Goal: Task Accomplishment & Management: Complete application form

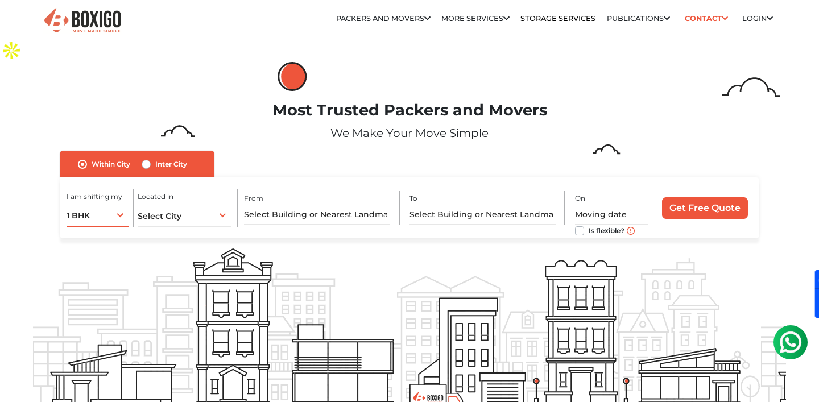
click at [114, 203] on div "1 BHK 1 BHK 2 BHK 3 BHK 3 + BHK FEW ITEMS" at bounding box center [98, 215] width 62 height 24
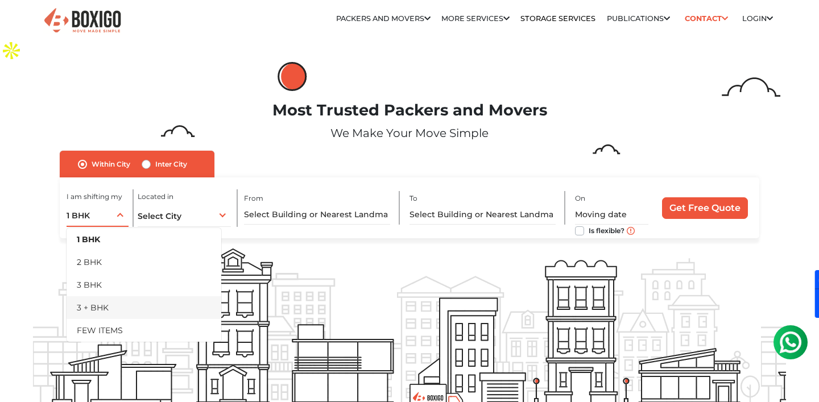
click at [112, 296] on li "3 + BHK" at bounding box center [144, 307] width 155 height 23
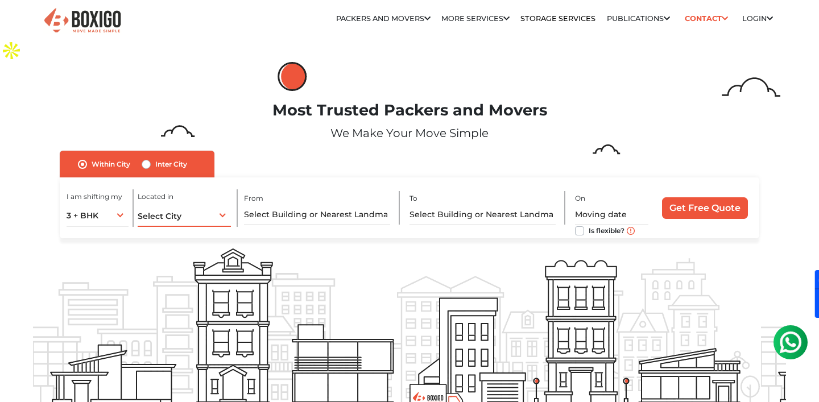
click at [211, 203] on div "Select City Select City [GEOGRAPHIC_DATA] [GEOGRAPHIC_DATA] [GEOGRAPHIC_DATA] […" at bounding box center [184, 215] width 93 height 24
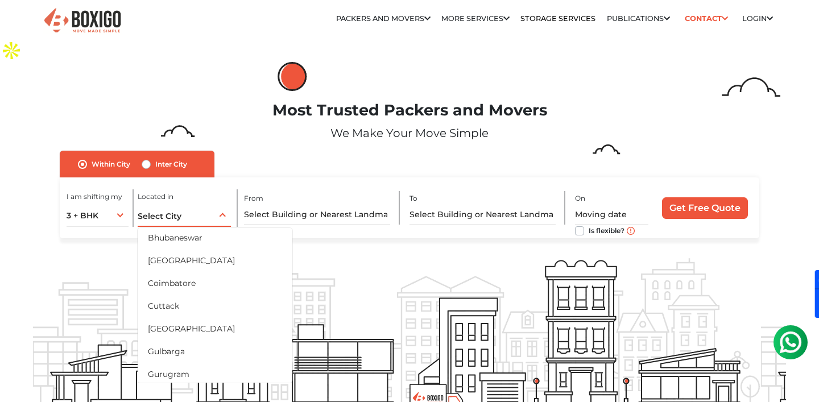
scroll to position [95, 0]
click at [171, 315] on li "[GEOGRAPHIC_DATA]" at bounding box center [215, 326] width 155 height 23
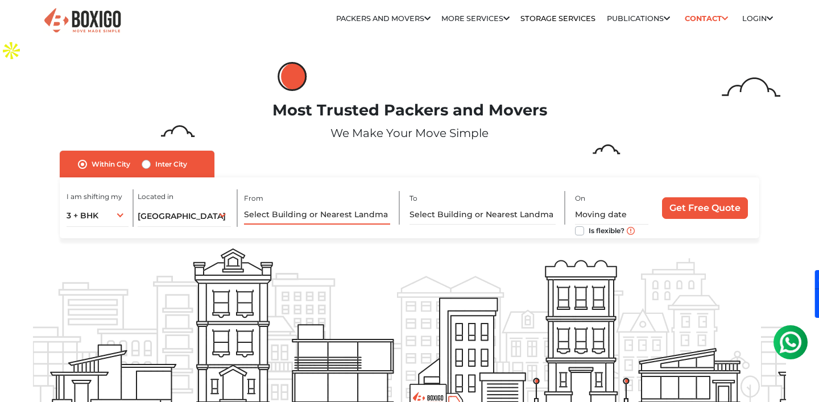
click at [348, 205] on input "text" at bounding box center [317, 215] width 146 height 20
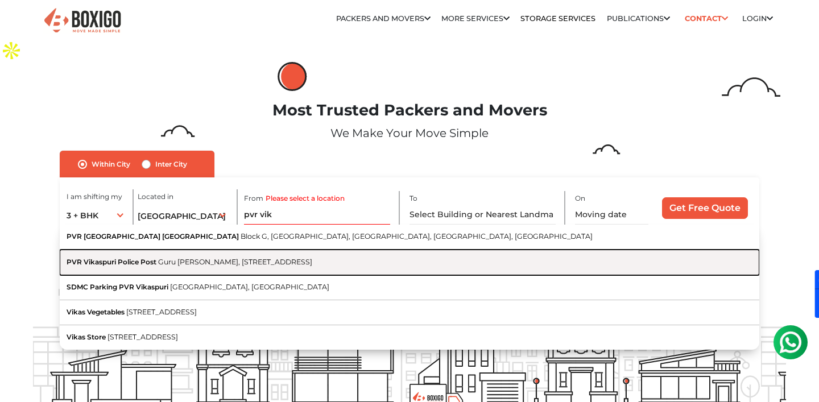
click at [224, 250] on button "PVR Vikaspuri Police Post Guru [PERSON_NAME], [GEOGRAPHIC_DATA], [GEOGRAPHIC_DA…" at bounding box center [410, 262] width 700 height 25
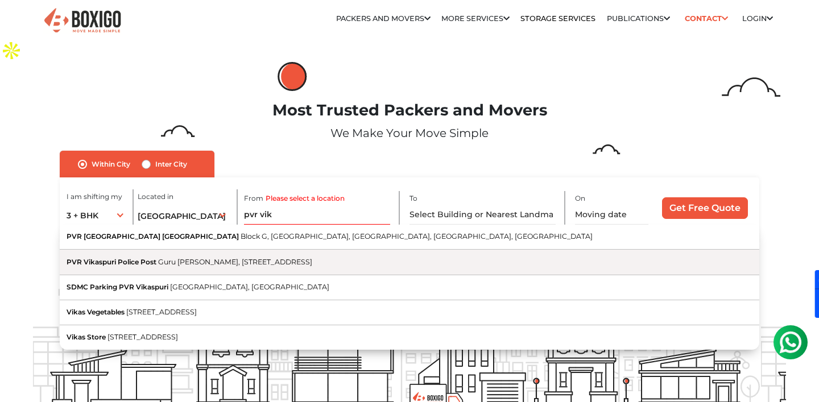
type input "PVR Vikaspuri Police Post, Guru [PERSON_NAME], [GEOGRAPHIC_DATA], [GEOGRAPHIC_D…"
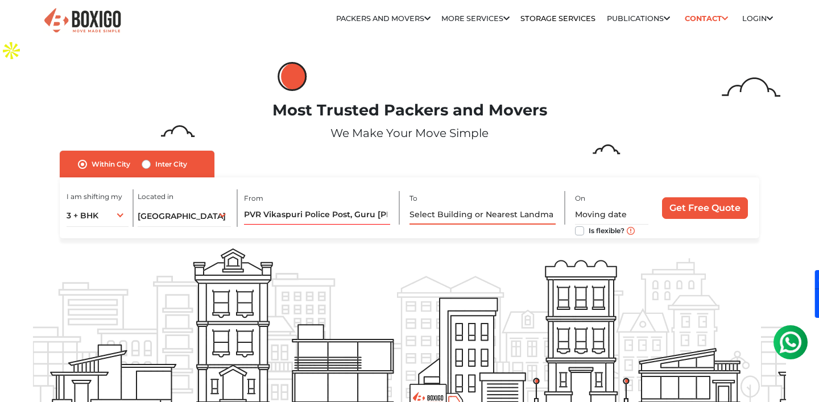
click at [482, 205] on input "text" at bounding box center [483, 215] width 146 height 20
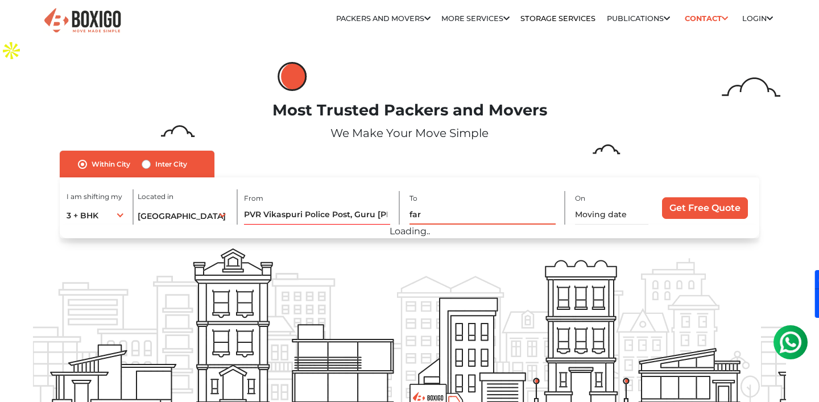
type input "fari"
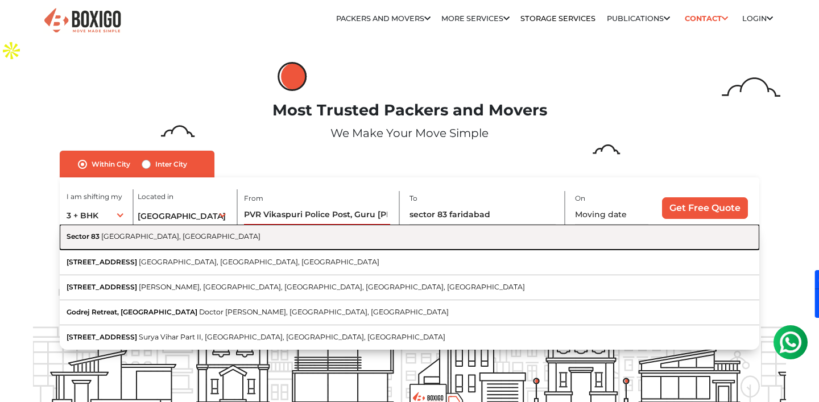
click at [114, 232] on span "[GEOGRAPHIC_DATA], [GEOGRAPHIC_DATA]" at bounding box center [180, 236] width 159 height 9
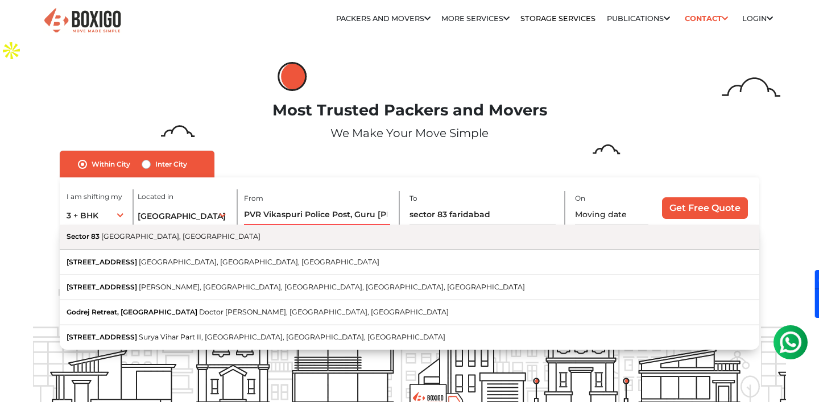
type input "Sector 83, [GEOGRAPHIC_DATA], [GEOGRAPHIC_DATA]"
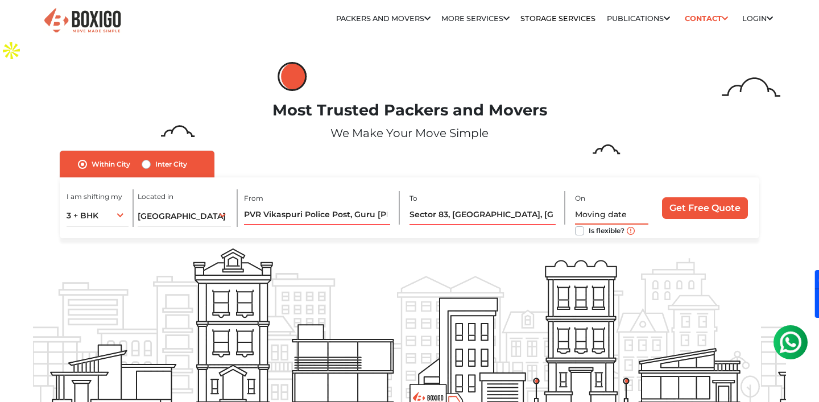
click at [599, 205] on input "text" at bounding box center [612, 215] width 74 height 20
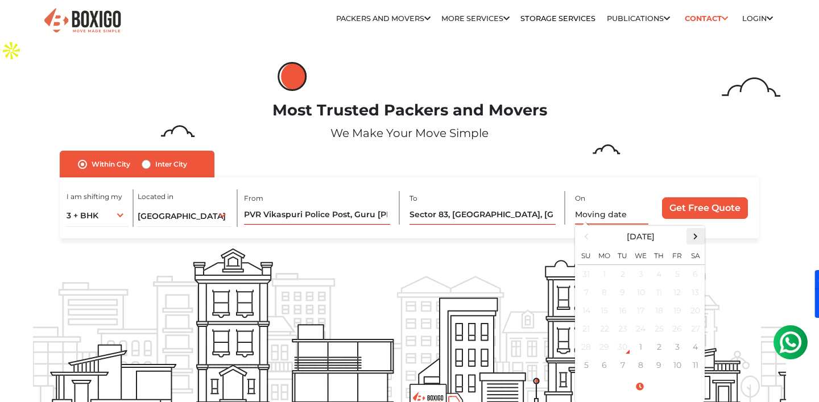
click at [695, 229] on span at bounding box center [695, 236] width 15 height 15
click at [681, 265] on td "3" at bounding box center [678, 274] width 18 height 19
type input "[DATE] 12:00 AM"
click at [679, 265] on td "3" at bounding box center [678, 274] width 18 height 19
click at [688, 152] on div "Within City Inter City I am shifting my 1 BHK 2 BHK 3 BHK 3 + BHK FEW ITEMS 3 +…" at bounding box center [410, 195] width 700 height 88
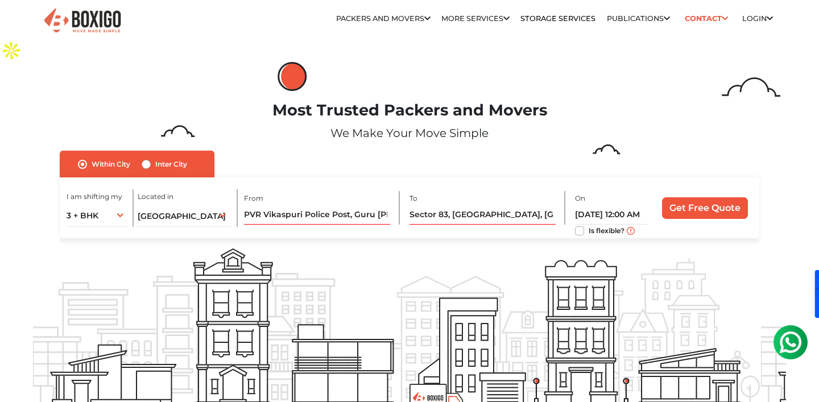
click at [589, 224] on label "Is flexible?" at bounding box center [607, 230] width 36 height 12
click at [580, 224] on input "Is flexible?" at bounding box center [579, 229] width 9 height 11
checkbox input "true"
click at [715, 197] on input "Get Free Quote" at bounding box center [705, 208] width 86 height 22
click at [481, 205] on input "Sector 83, [GEOGRAPHIC_DATA], [GEOGRAPHIC_DATA]" at bounding box center [483, 215] width 146 height 20
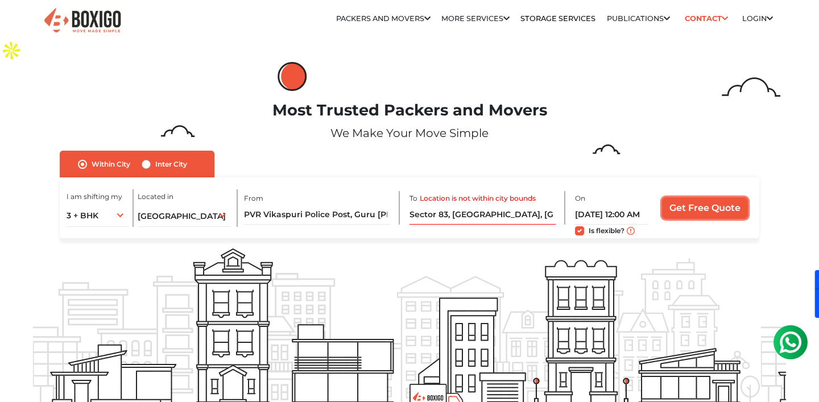
click at [690, 197] on input "Get Free Quote" at bounding box center [705, 208] width 86 height 22
click at [506, 205] on input "Sector 83, [GEOGRAPHIC_DATA], [GEOGRAPHIC_DATA]" at bounding box center [483, 215] width 146 height 20
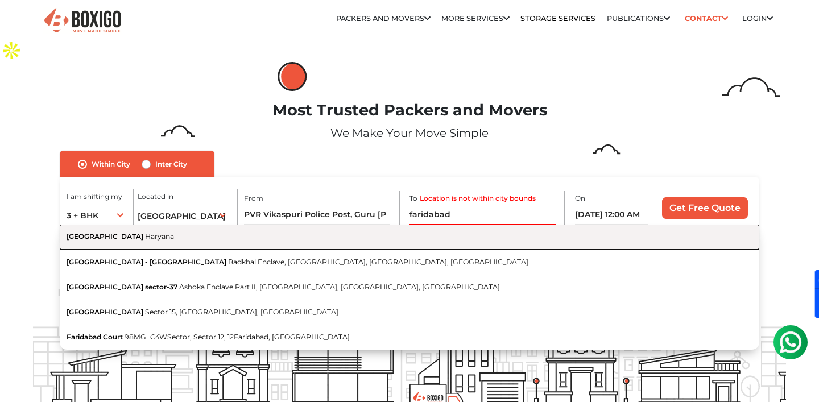
click at [145, 232] on span "Haryana" at bounding box center [159, 236] width 29 height 9
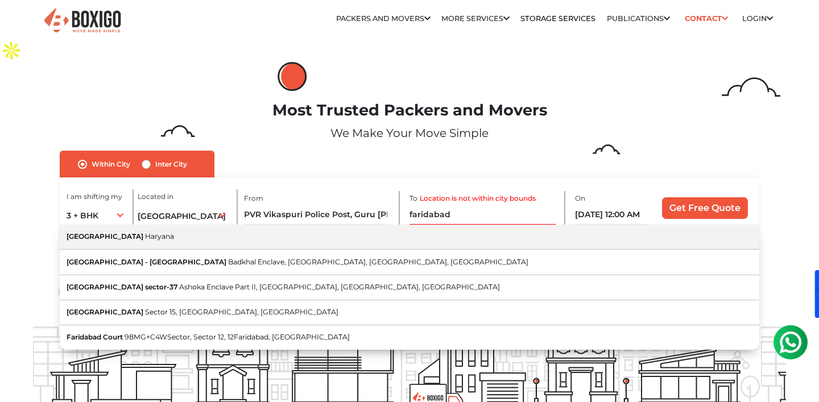
type input "[GEOGRAPHIC_DATA], [GEOGRAPHIC_DATA]"
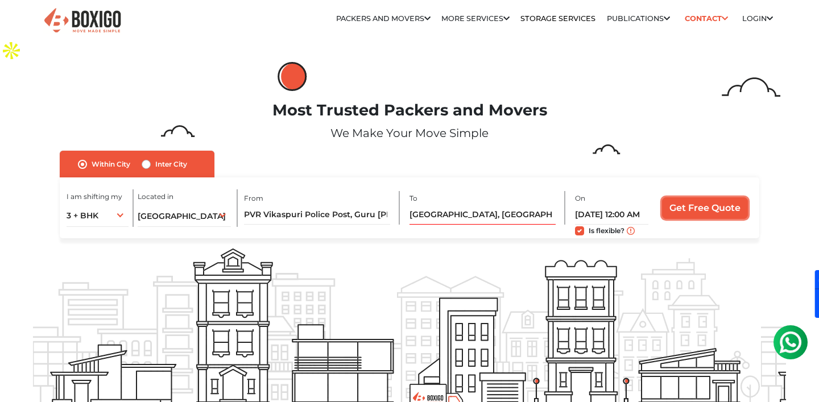
click at [704, 197] on input "Get Free Quote" at bounding box center [705, 208] width 86 height 22
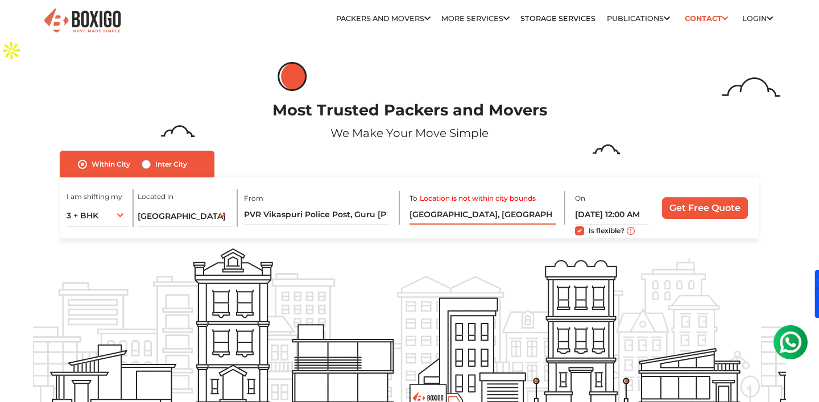
scroll to position [13, 0]
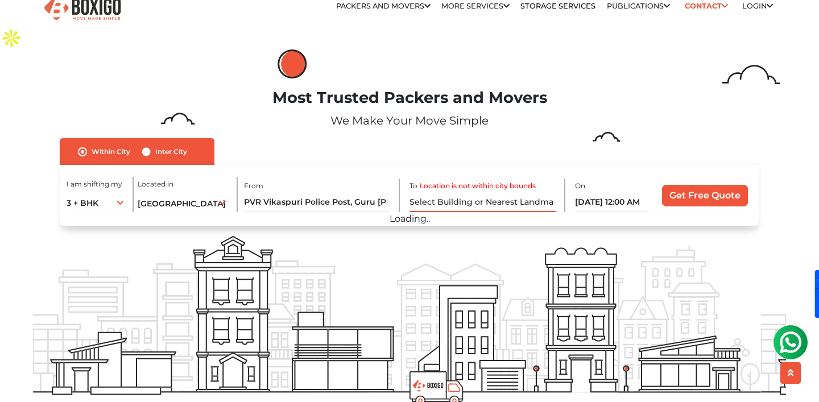
type input "\"
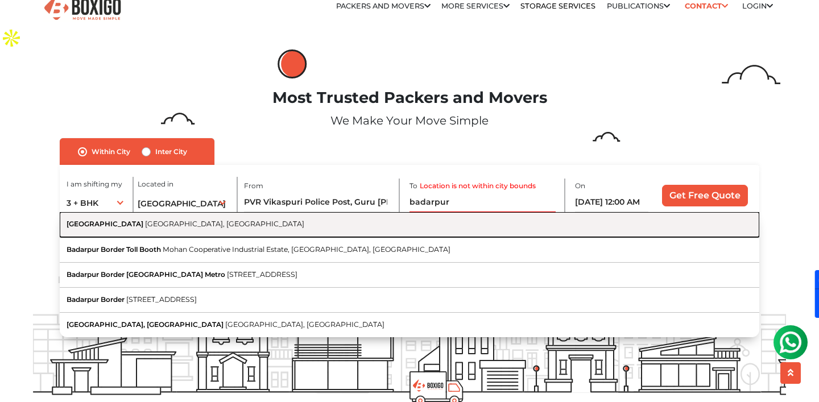
click at [149, 220] on span "[GEOGRAPHIC_DATA], [GEOGRAPHIC_DATA]" at bounding box center [224, 224] width 159 height 9
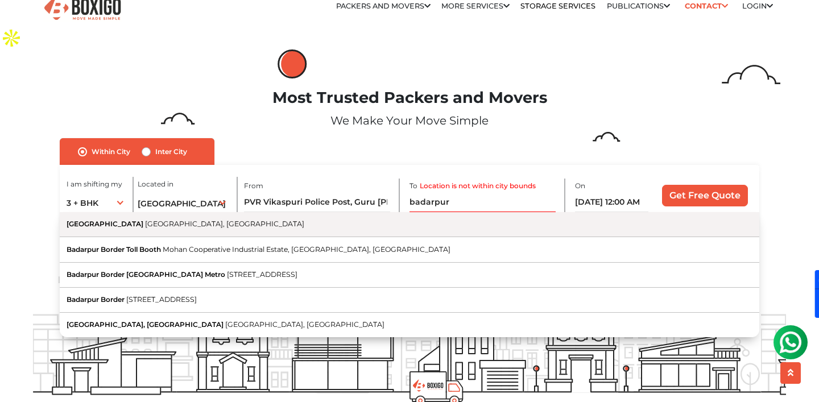
type input "[GEOGRAPHIC_DATA], [GEOGRAPHIC_DATA], [GEOGRAPHIC_DATA]"
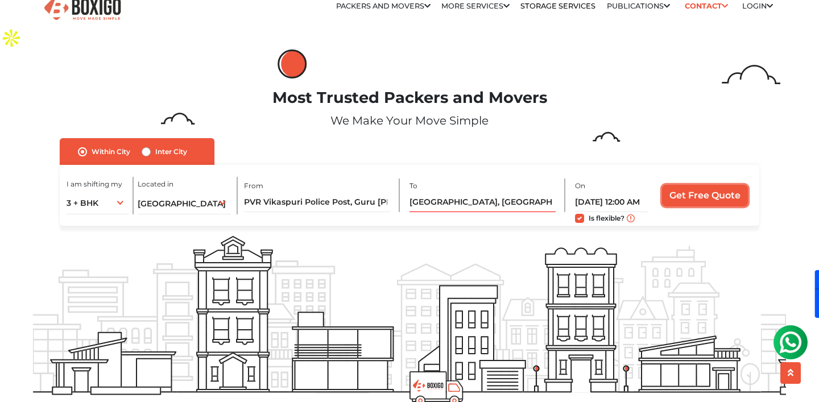
click at [703, 185] on input "Get Free Quote" at bounding box center [705, 196] width 86 height 22
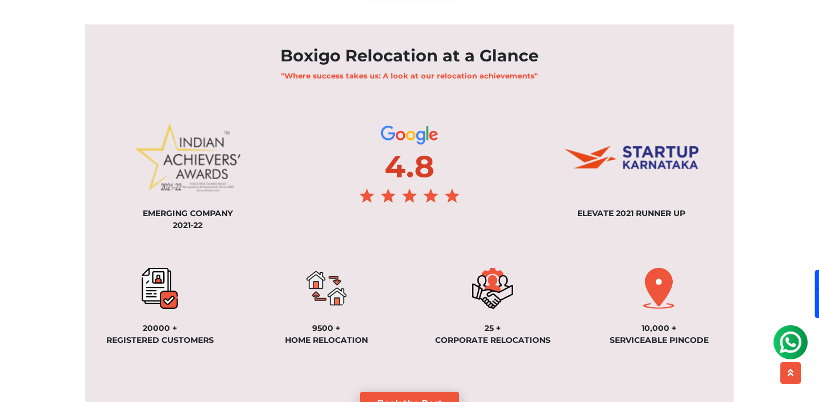
scroll to position [854, 0]
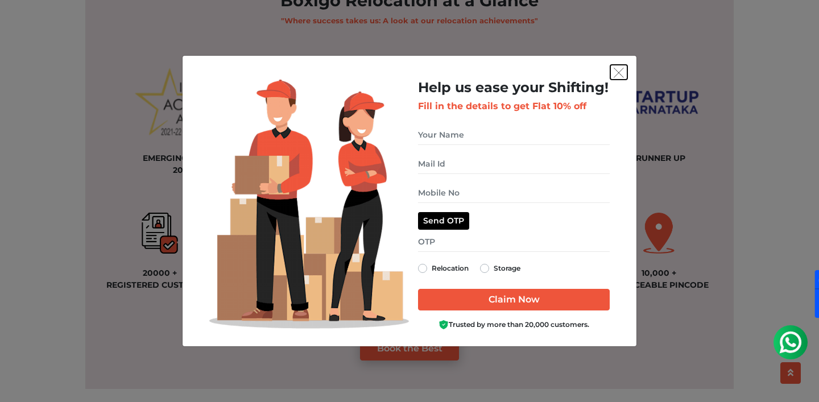
click at [622, 72] on img "get free quote dialog" at bounding box center [619, 73] width 10 height 10
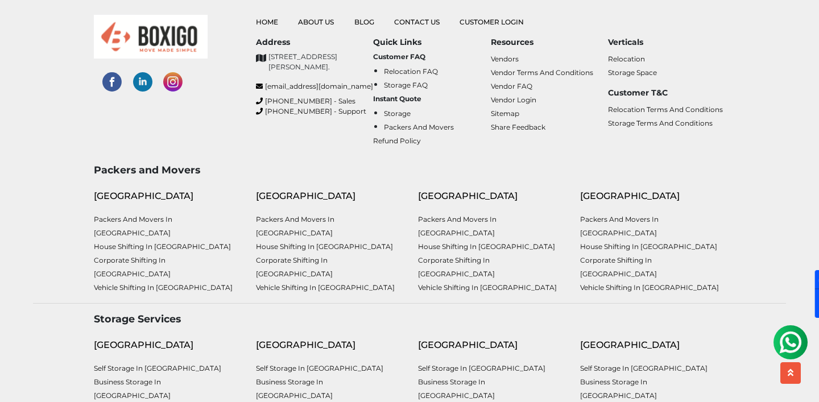
scroll to position [2963, 0]
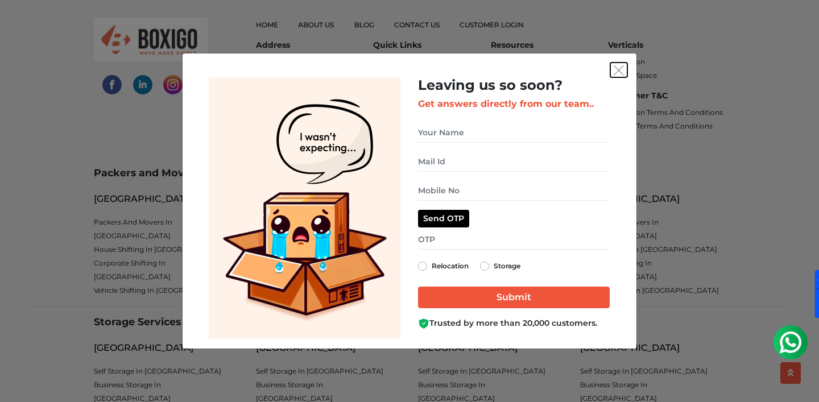
click at [619, 68] on img "get free quote dialog" at bounding box center [619, 70] width 10 height 10
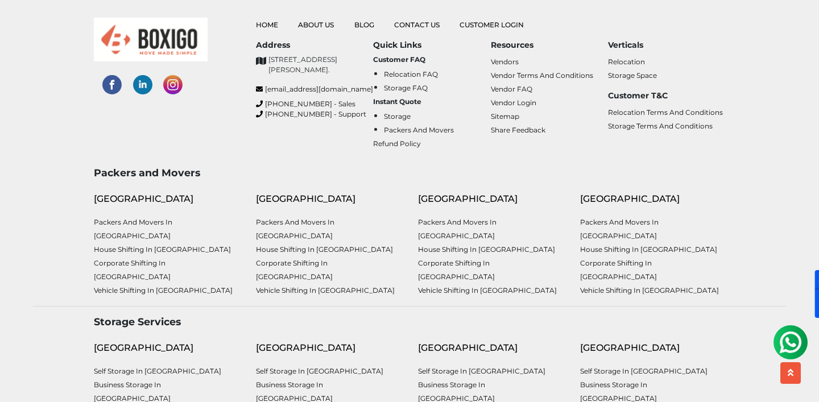
click at [141, 75] on img at bounding box center [142, 84] width 19 height 19
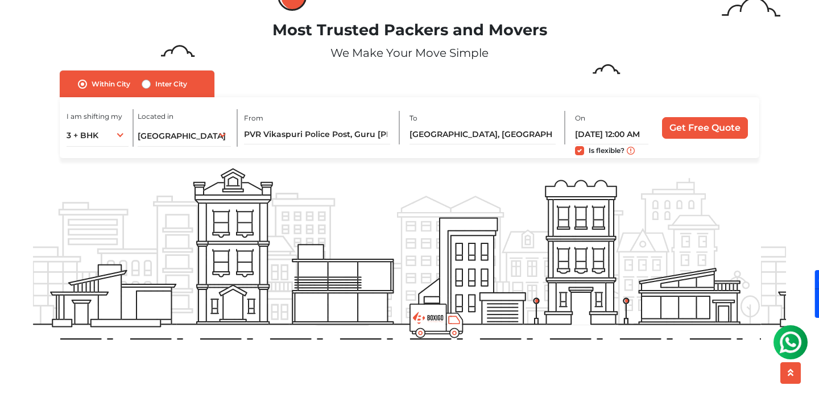
scroll to position [0, 0]
